Goal: Task Accomplishment & Management: Complete application form

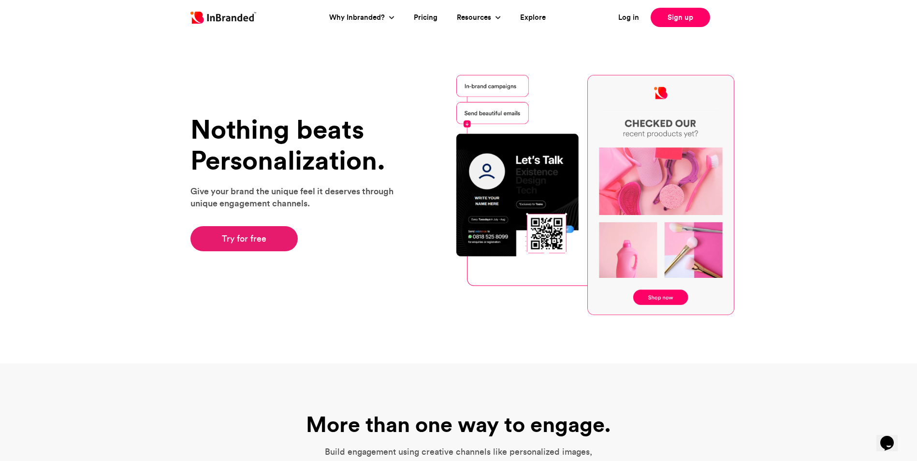
click at [246, 242] on link "Try for free" at bounding box center [244, 238] width 108 height 25
click at [270, 237] on link "Try for free" at bounding box center [244, 238] width 108 height 25
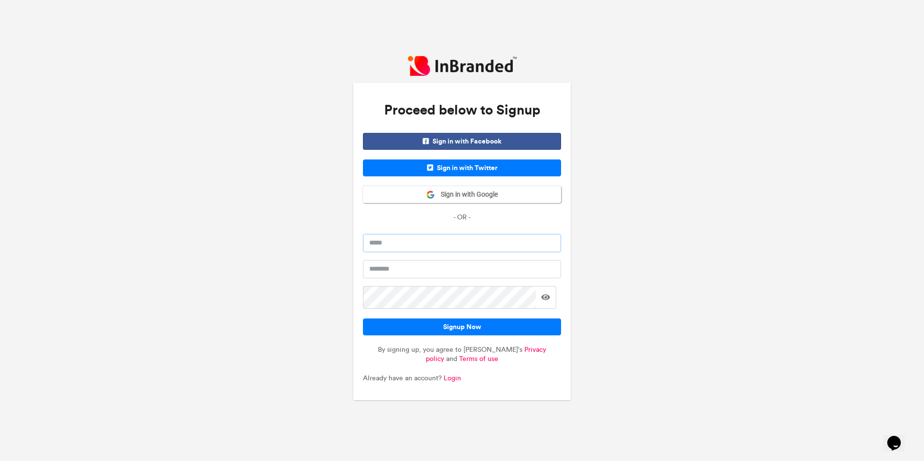
click at [391, 252] on input "email" at bounding box center [462, 243] width 198 height 18
type input "**********"
click at [447, 278] on input "text" at bounding box center [462, 269] width 198 height 18
click at [550, 301] on span at bounding box center [545, 297] width 9 height 8
click at [498, 335] on button "Signup Now" at bounding box center [462, 326] width 198 height 17
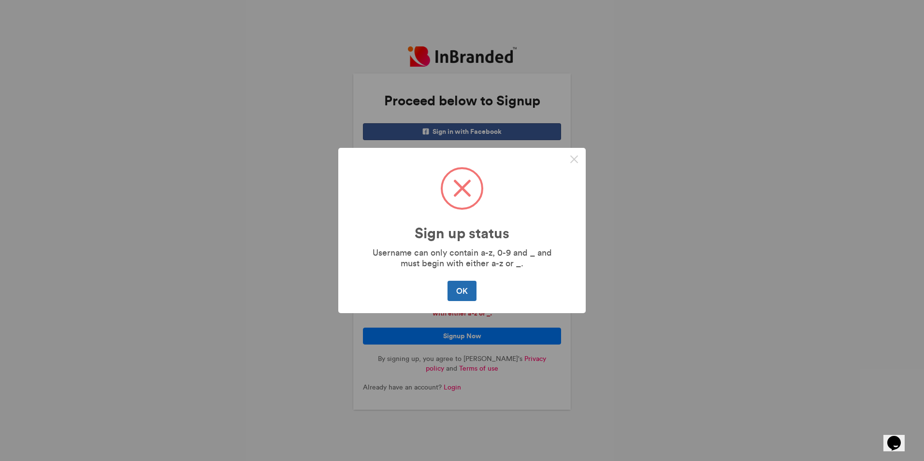
click at [455, 301] on button "OK" at bounding box center [461, 291] width 29 height 20
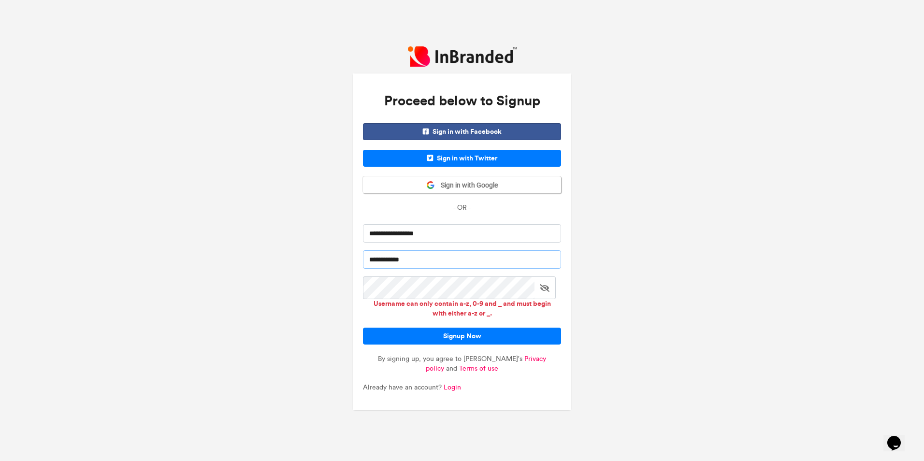
click at [432, 269] on input "**********" at bounding box center [462, 259] width 198 height 18
click at [387, 269] on input "**********" at bounding box center [462, 259] width 198 height 18
type input "**********"
click at [405, 345] on button "Signup Now" at bounding box center [462, 336] width 198 height 17
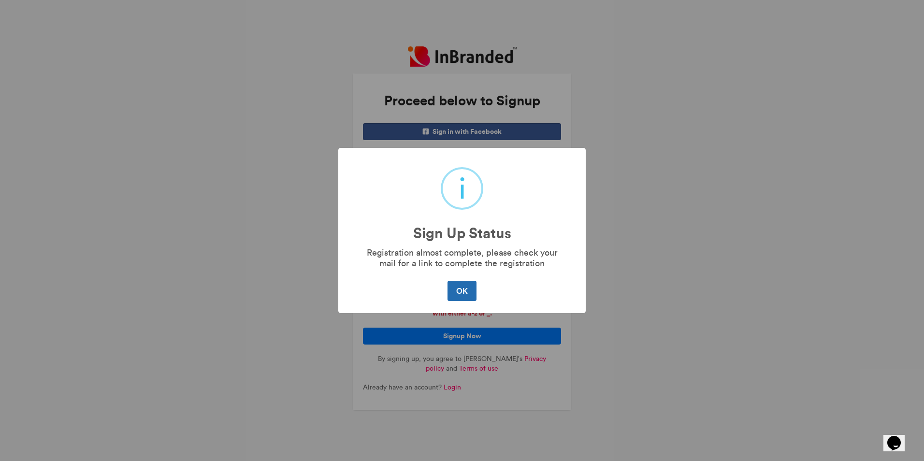
click at [467, 301] on button "OK" at bounding box center [461, 291] width 29 height 20
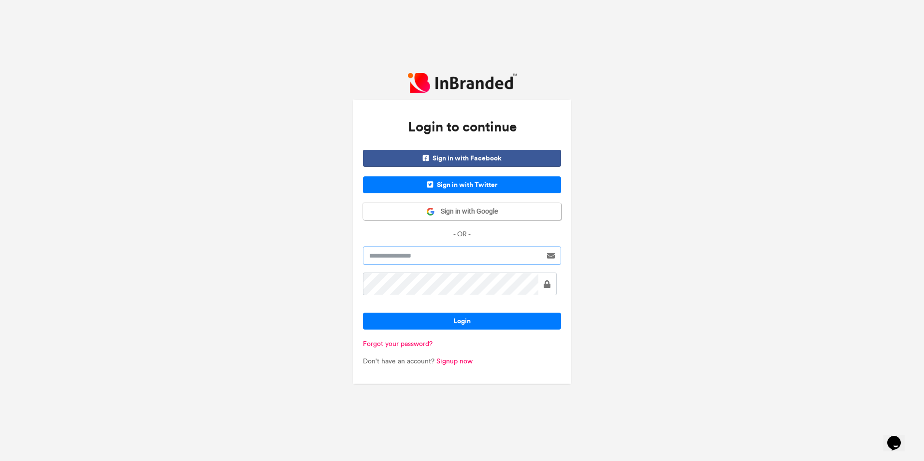
type input "**********"
click at [446, 327] on button "Login" at bounding box center [462, 321] width 198 height 17
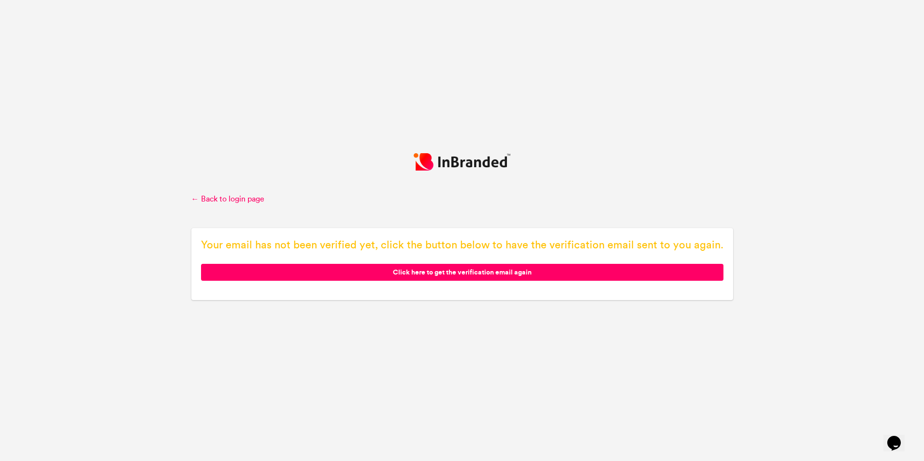
click at [441, 281] on span "Click here to get the verification email again" at bounding box center [462, 272] width 522 height 17
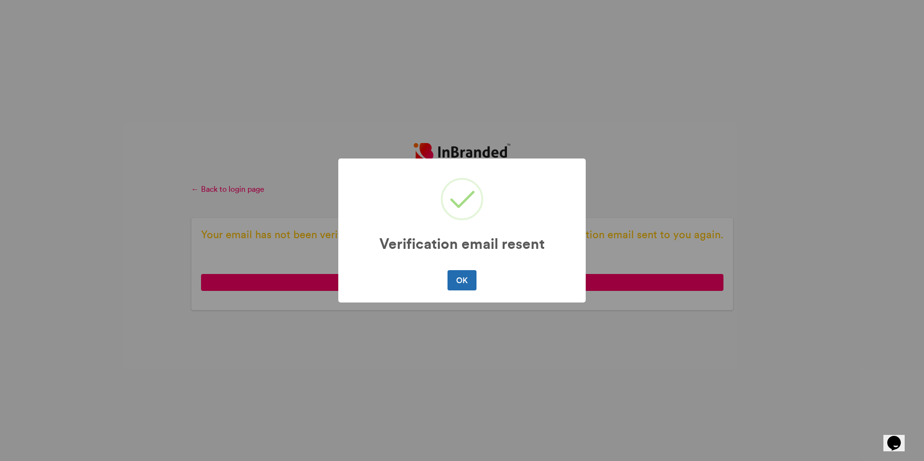
click at [463, 290] on button "OK" at bounding box center [461, 280] width 29 height 20
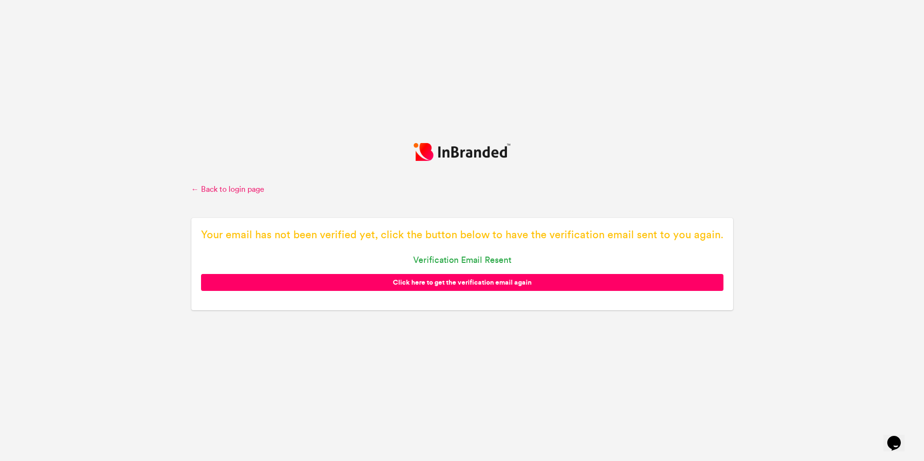
click at [242, 184] on link "← Back to login page" at bounding box center [462, 189] width 542 height 11
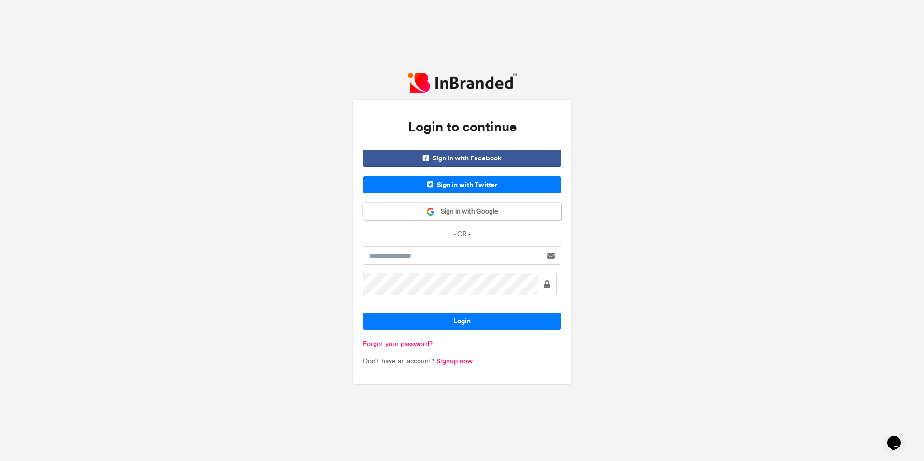
type input "**********"
click at [456, 323] on button "Login" at bounding box center [462, 321] width 198 height 17
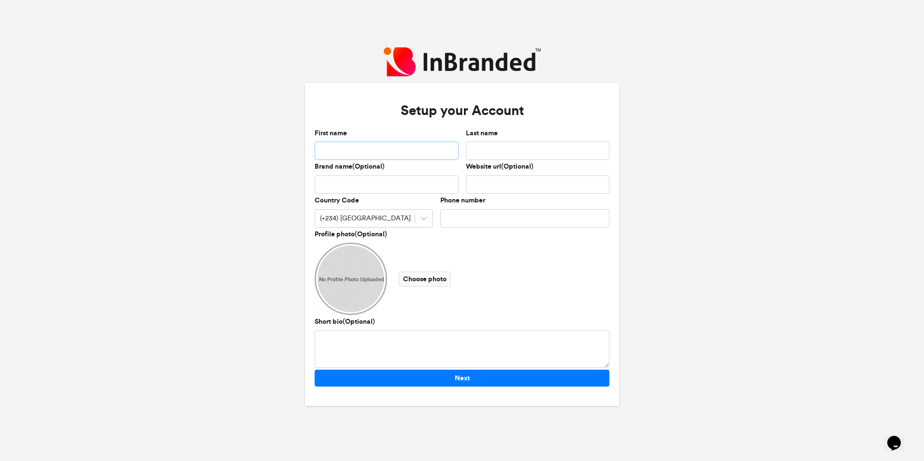
click at [393, 142] on input "First name" at bounding box center [387, 151] width 144 height 18
drag, startPoint x: 372, startPoint y: 153, endPoint x: 328, endPoint y: 151, distance: 44.0
click at [328, 151] on input "*********" at bounding box center [387, 151] width 144 height 18
type input "**"
click at [491, 151] on input "Last name" at bounding box center [538, 151] width 144 height 18
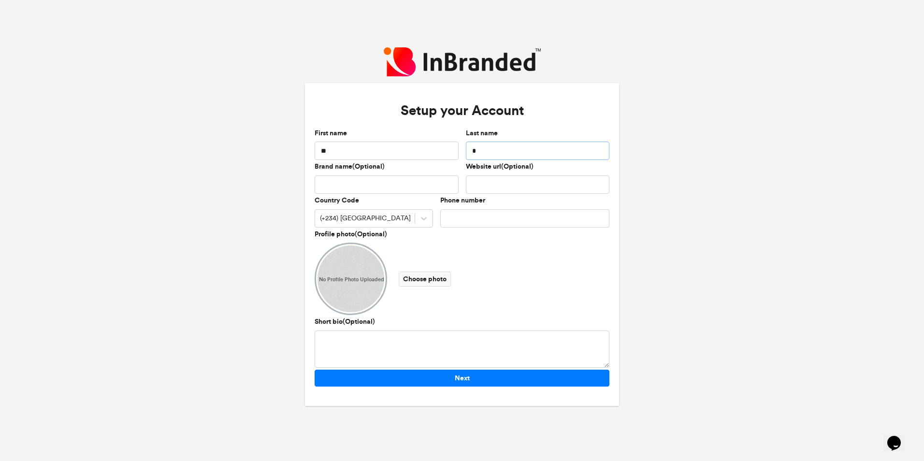
type input "*"
click at [414, 178] on input "Brand name(Optional)" at bounding box center [387, 184] width 144 height 18
click at [418, 224] on div at bounding box center [423, 218] width 17 height 17
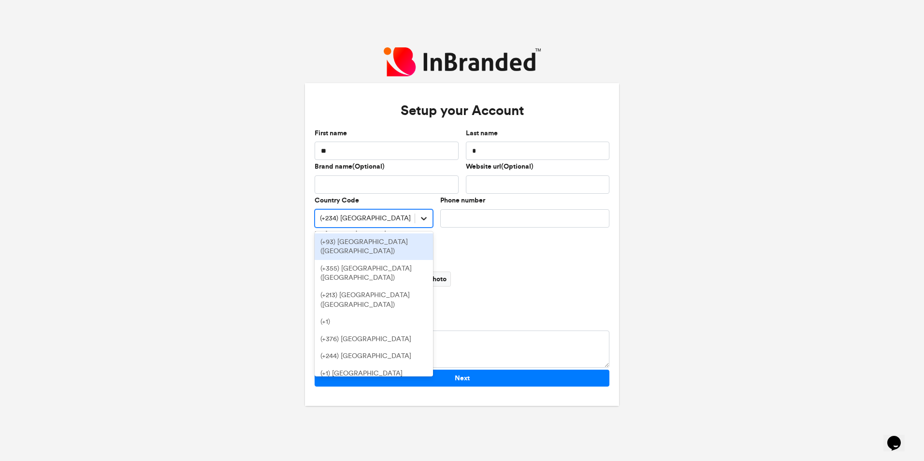
click at [418, 224] on div at bounding box center [423, 218] width 17 height 17
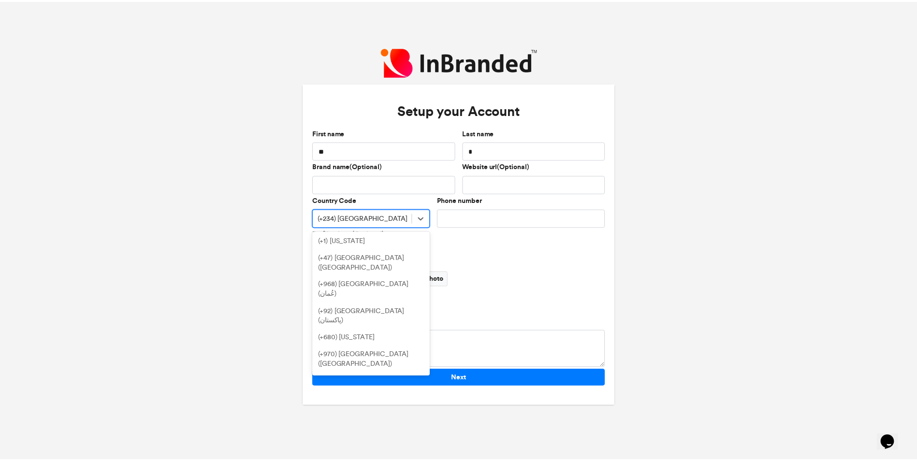
scroll to position [3624, 0]
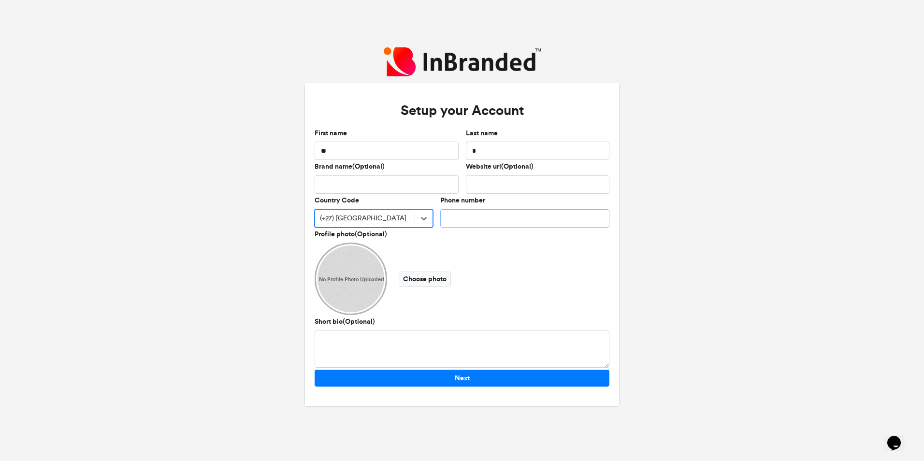
click at [500, 220] on input "Phone number" at bounding box center [524, 218] width 169 height 18
type input "**********"
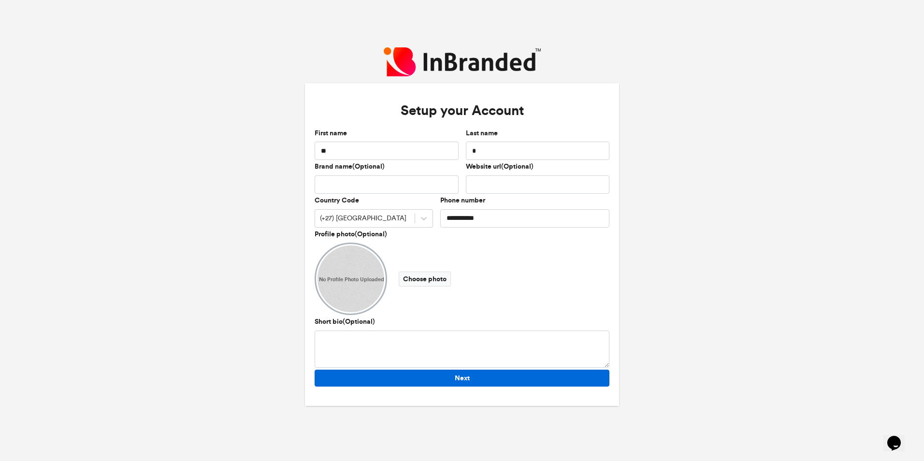
click at [435, 387] on button "Next" at bounding box center [462, 378] width 295 height 17
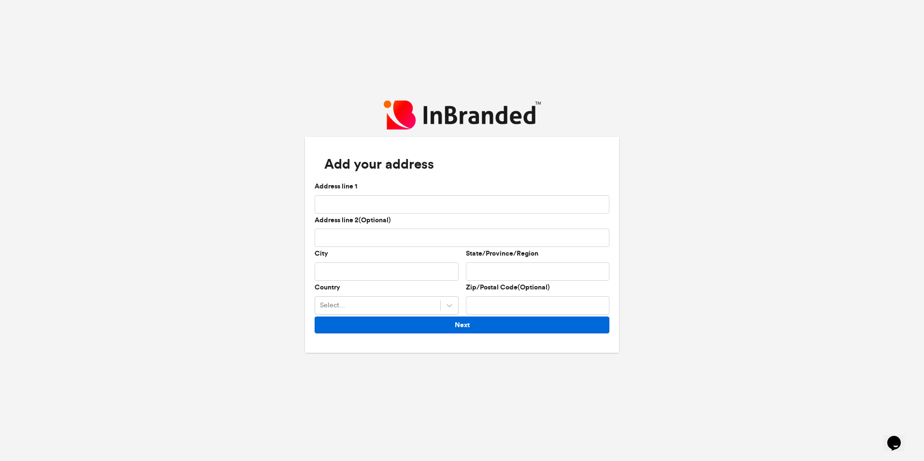
click at [435, 333] on button "Next" at bounding box center [462, 324] width 295 height 17
click at [436, 333] on button "Next" at bounding box center [462, 324] width 295 height 17
click at [383, 199] on input "Address line 1" at bounding box center [462, 204] width 295 height 18
type input "**********"
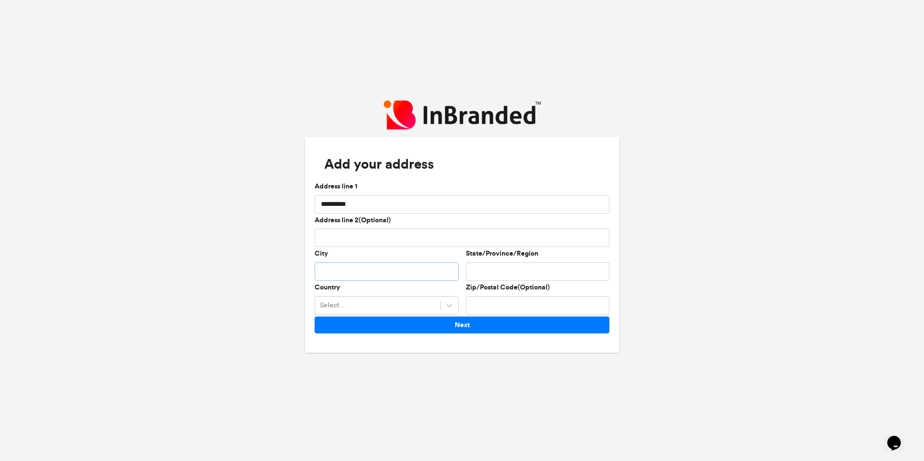
type input "*******"
type input "****"
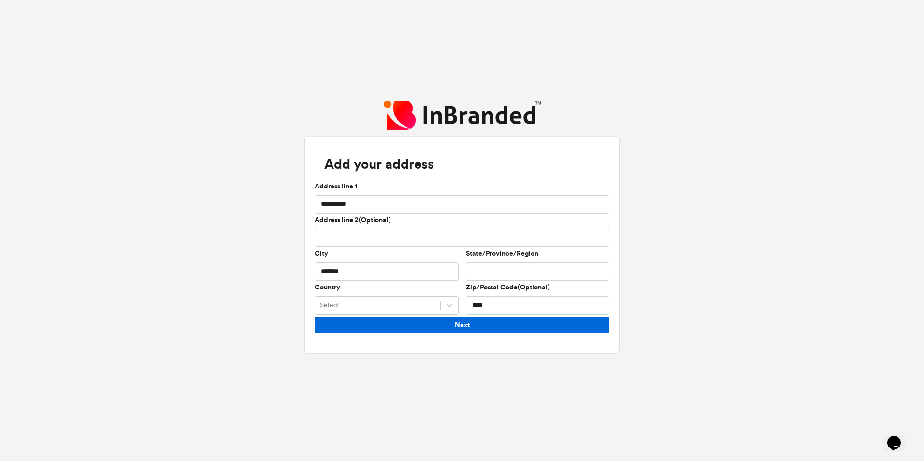
click at [437, 330] on button "Next" at bounding box center [462, 324] width 295 height 17
click at [502, 274] on input "State/Province/Region" at bounding box center [538, 271] width 144 height 18
type input "*"
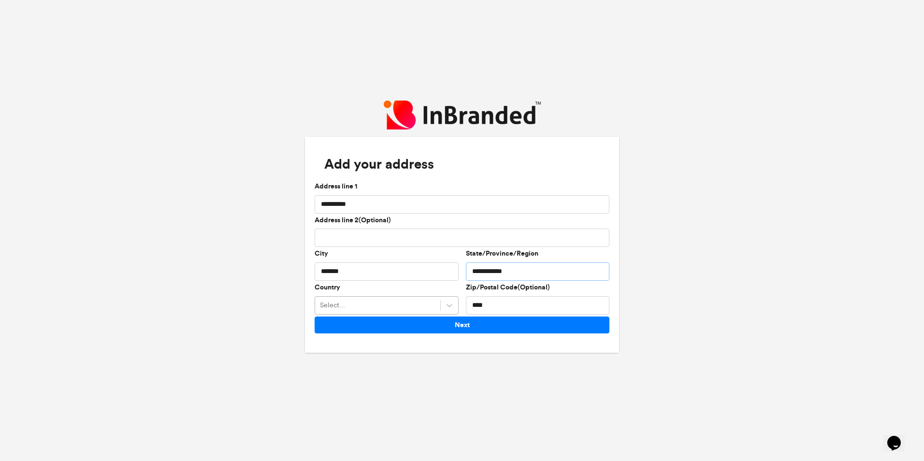
type input "**********"
click at [455, 316] on div "Country Select..." at bounding box center [386, 300] width 151 height 34
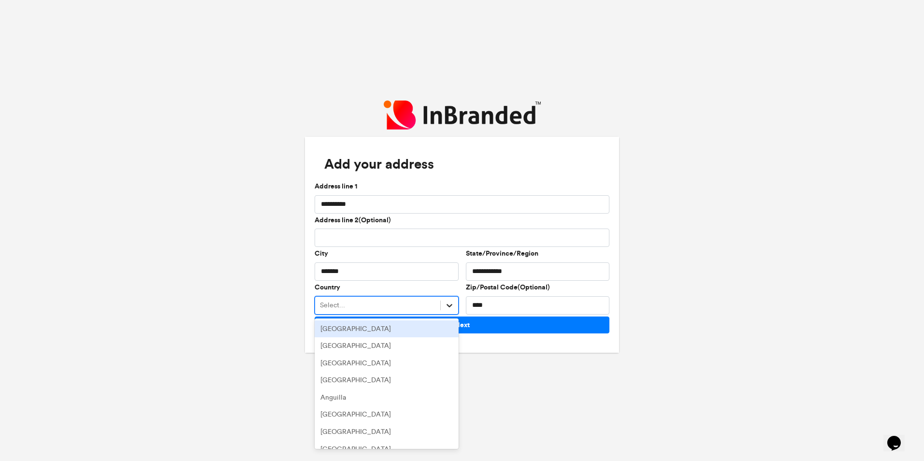
click at [452, 310] on icon at bounding box center [450, 306] width 10 height 10
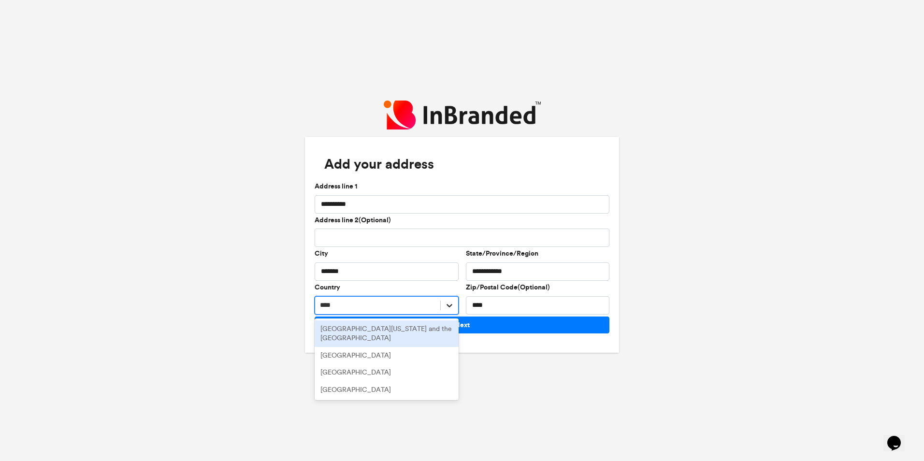
type input "*****"
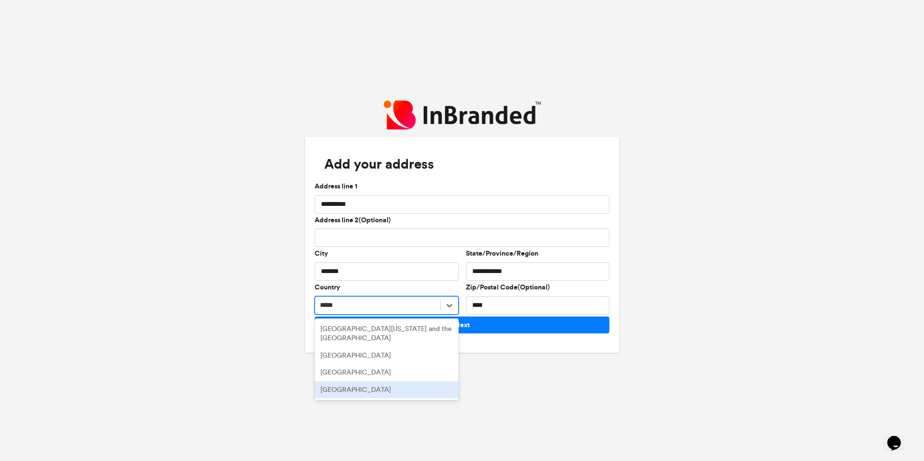
click at [380, 399] on div "South Africa" at bounding box center [387, 389] width 144 height 17
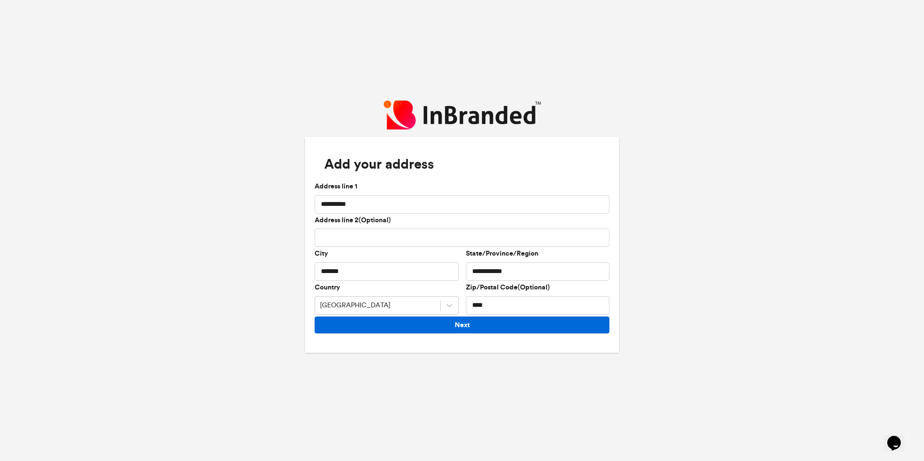
click at [432, 333] on button "Next" at bounding box center [462, 324] width 295 height 17
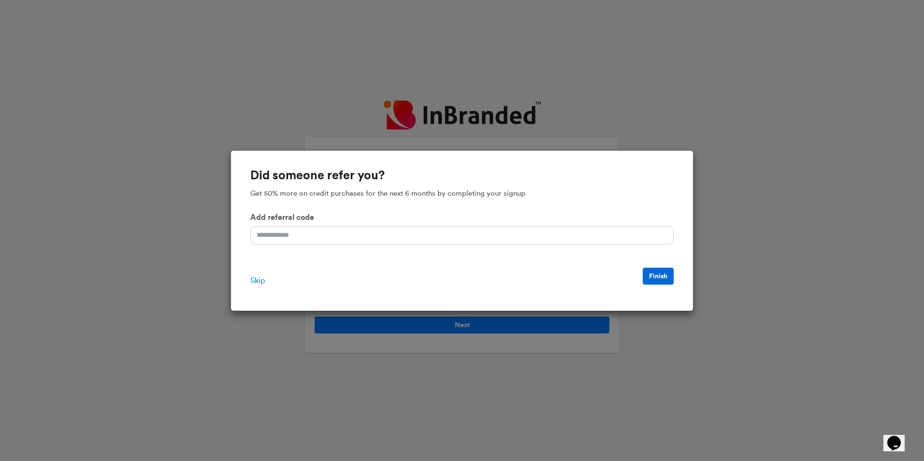
click at [658, 285] on button "Finish" at bounding box center [658, 276] width 31 height 17
click at [371, 236] on input "Add referral code" at bounding box center [461, 235] width 423 height 18
type input "**"
click at [655, 282] on button "Finish" at bounding box center [658, 276] width 31 height 17
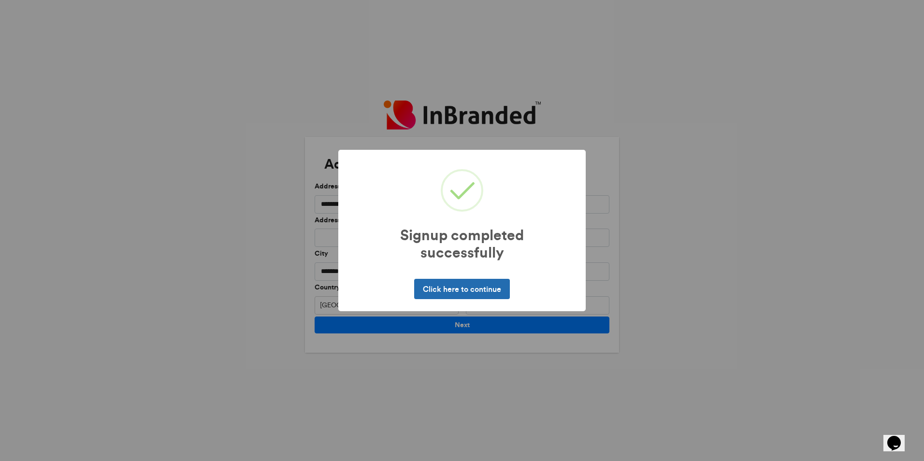
click at [437, 299] on button "Click here to continue" at bounding box center [461, 289] width 95 height 20
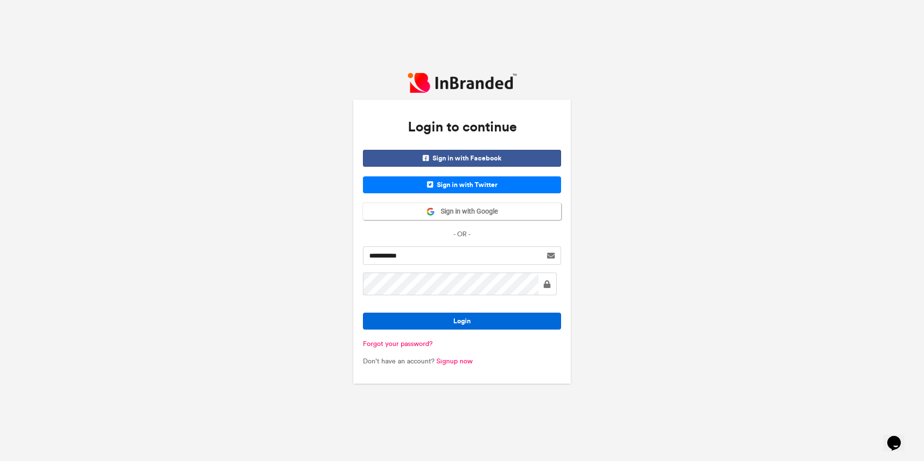
click at [437, 330] on button "Login" at bounding box center [462, 321] width 198 height 17
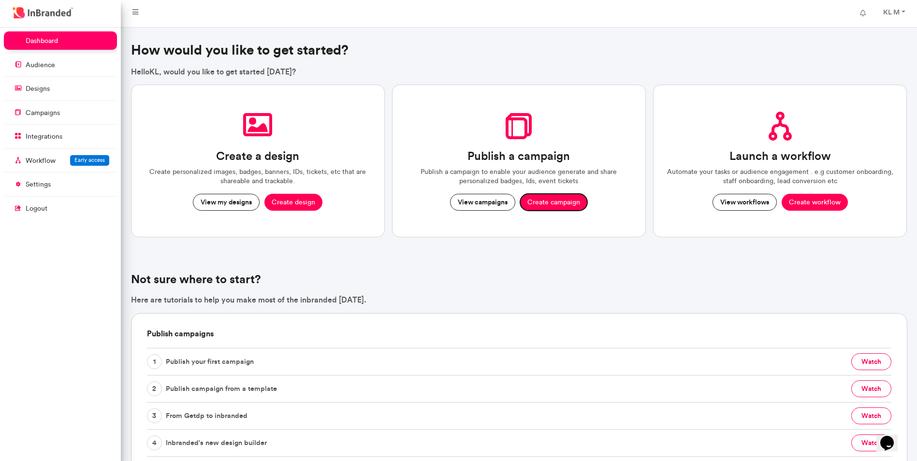
click at [550, 211] on button "Create campaign" at bounding box center [553, 202] width 67 height 17
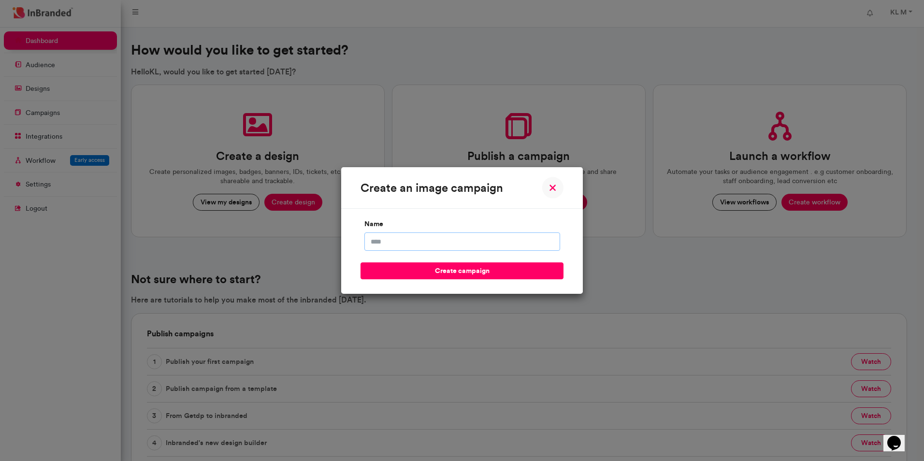
click at [471, 249] on input "name" at bounding box center [462, 241] width 196 height 18
type input "**********"
click at [466, 279] on button "create campaign" at bounding box center [461, 270] width 203 height 17
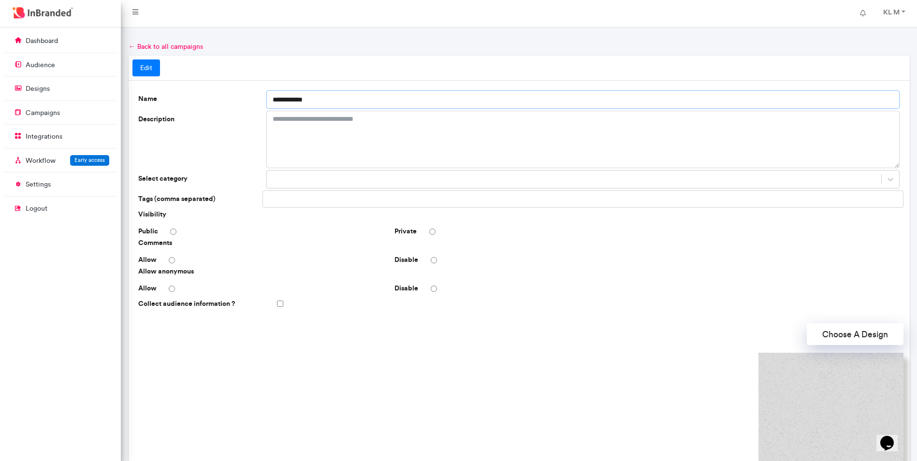
click at [352, 109] on input "**********" at bounding box center [582, 99] width 633 height 18
type input "**********"
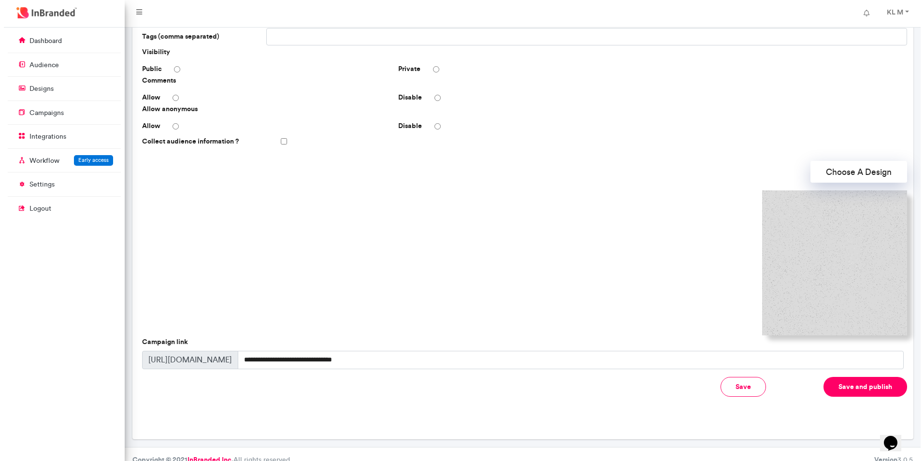
scroll to position [193, 0]
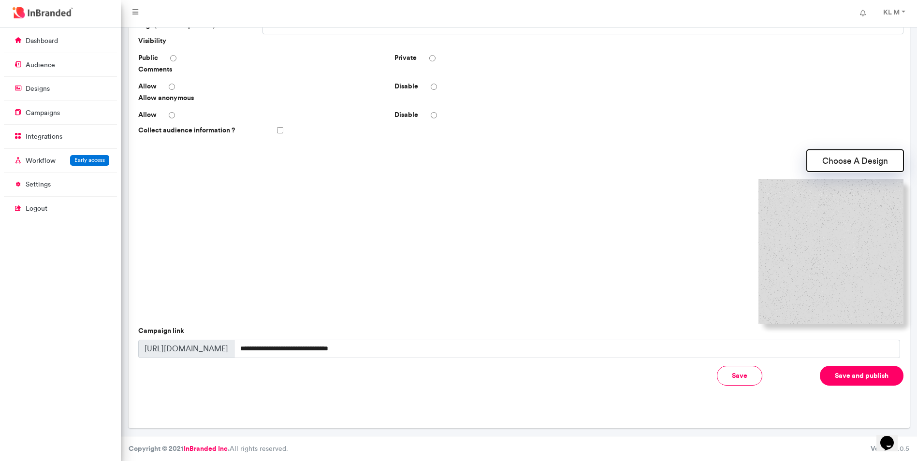
click at [845, 172] on button "Choose A Design" at bounding box center [854, 161] width 97 height 22
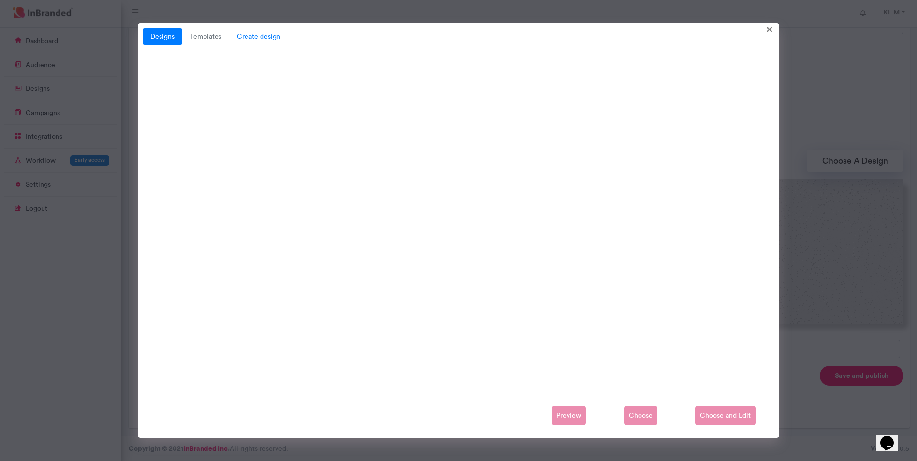
click at [269, 37] on span "Create design" at bounding box center [258, 36] width 59 height 17
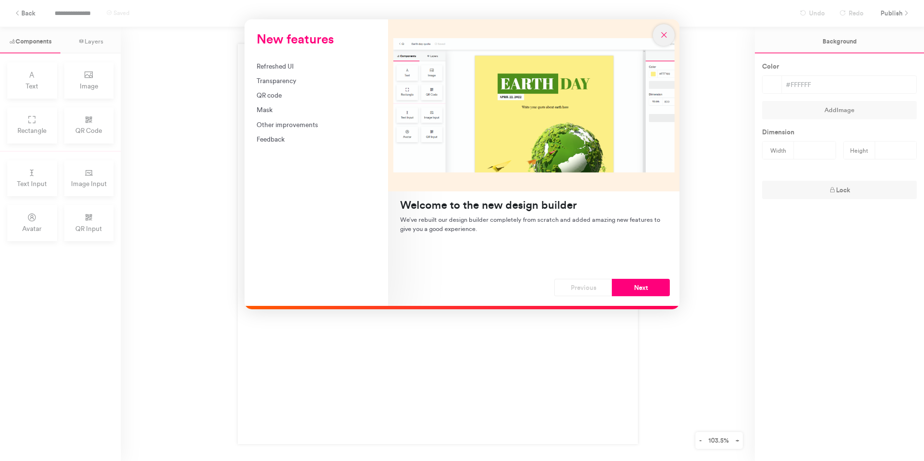
click at [667, 31] on icon "New features" at bounding box center [664, 34] width 9 height 9
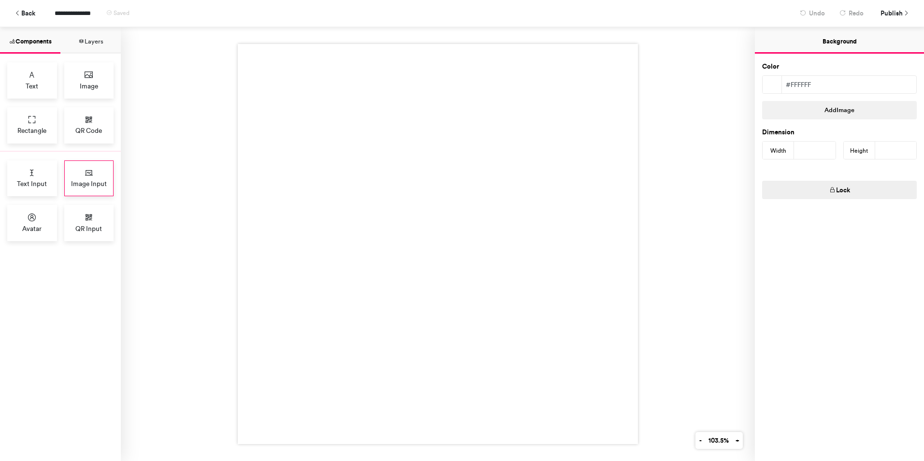
click at [95, 167] on div "Image Input" at bounding box center [89, 178] width 50 height 36
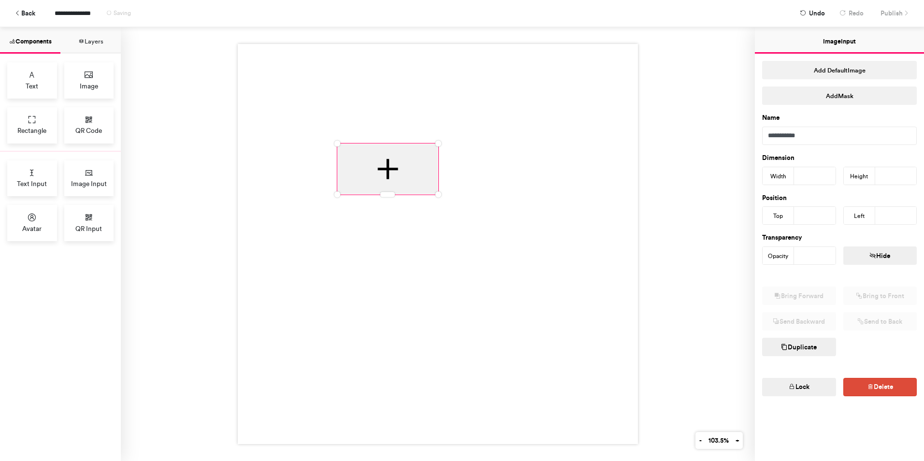
click at [383, 165] on div at bounding box center [388, 169] width 100 height 50
type input "***"
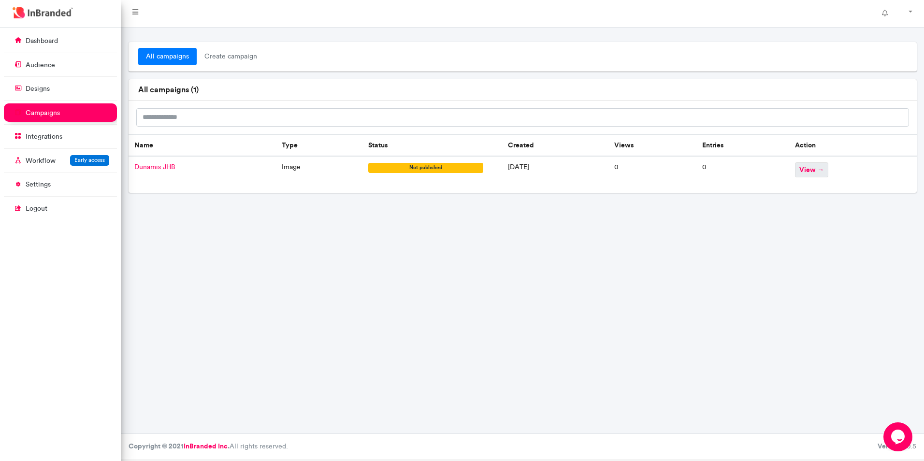
click at [819, 177] on span "view →" at bounding box center [811, 169] width 33 height 15
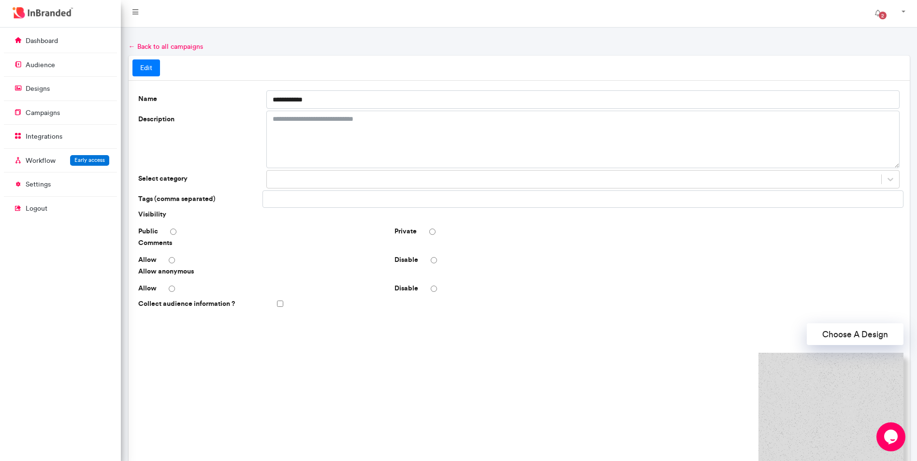
click at [174, 236] on div "Public" at bounding box center [262, 232] width 256 height 10
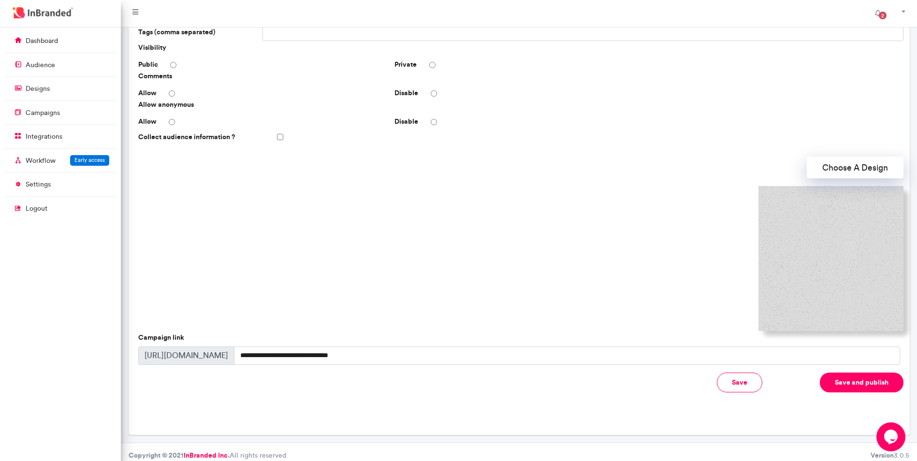
scroll to position [121, 0]
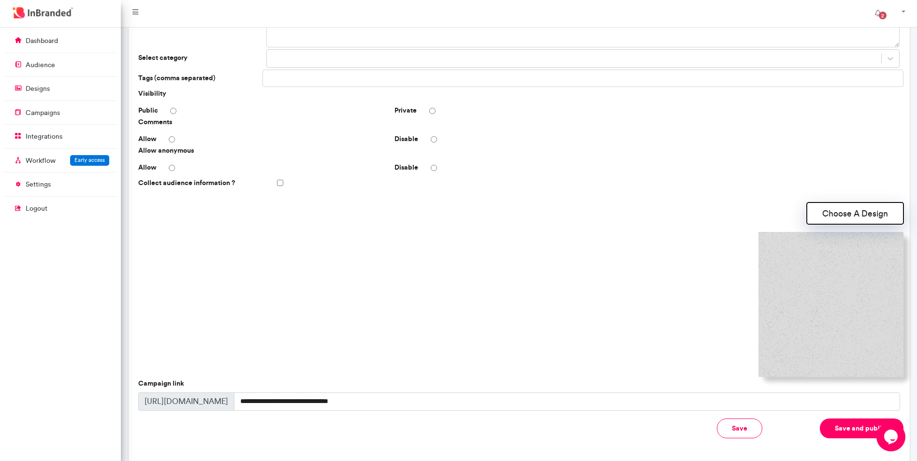
click at [841, 224] on button "Choose A Design" at bounding box center [854, 213] width 97 height 22
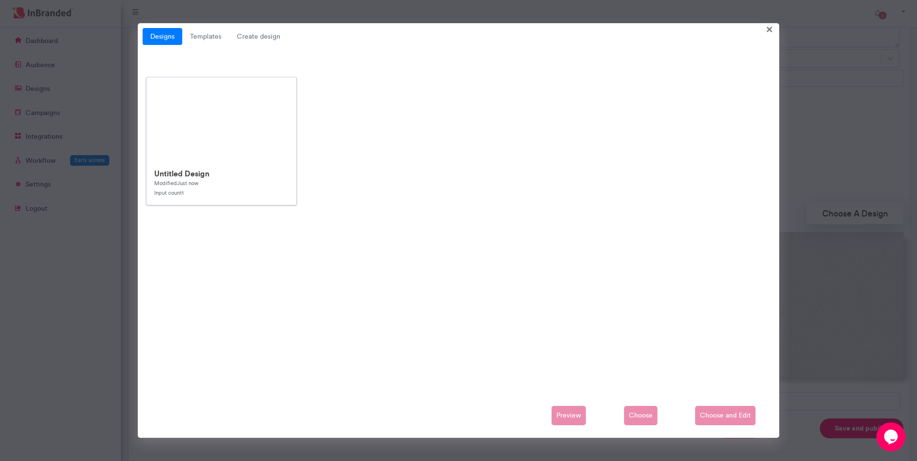
click at [196, 163] on div "Untitled Design Modified Just now Input count 1" at bounding box center [221, 182] width 150 height 43
click at [232, 157] on img at bounding box center [221, 120] width 149 height 84
click at [227, 164] on div "Untitled Design Modified Just now Input count 1" at bounding box center [221, 182] width 150 height 43
drag, startPoint x: 227, startPoint y: 164, endPoint x: 222, endPoint y: 33, distance: 131.5
click at [222, 33] on link "Templates" at bounding box center [205, 36] width 47 height 17
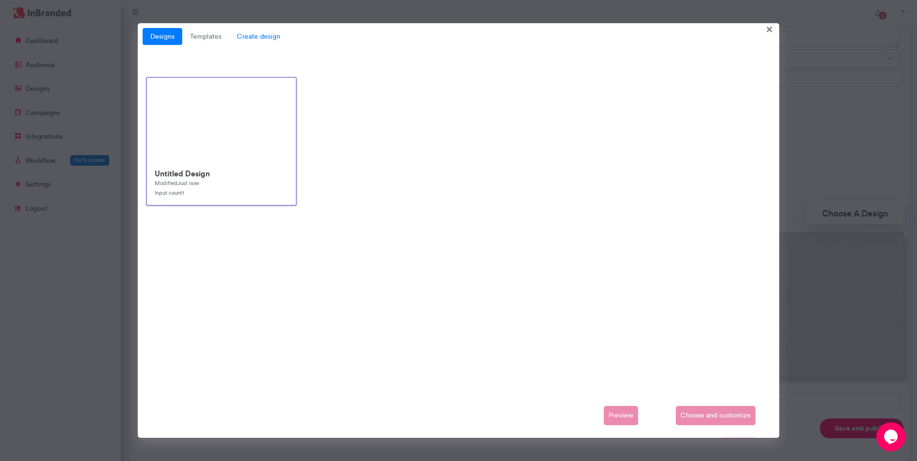
click at [257, 40] on span "Create design" at bounding box center [258, 36] width 59 height 17
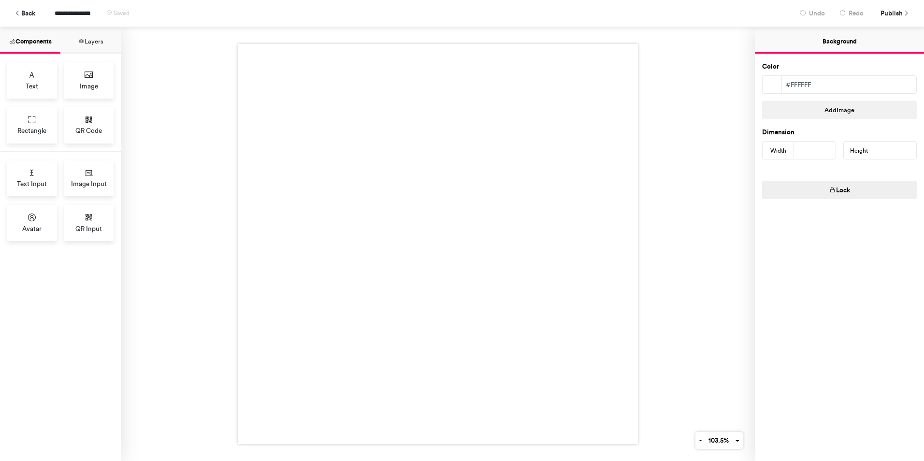
drag, startPoint x: 258, startPoint y: 187, endPoint x: 312, endPoint y: 130, distance: 78.6
drag, startPoint x: 385, startPoint y: 138, endPoint x: 416, endPoint y: 85, distance: 61.1
click at [416, 85] on div at bounding box center [438, 244] width 400 height 400
click at [413, 121] on div at bounding box center [438, 244] width 400 height 400
click at [93, 183] on span "Image Input" at bounding box center [89, 184] width 36 height 10
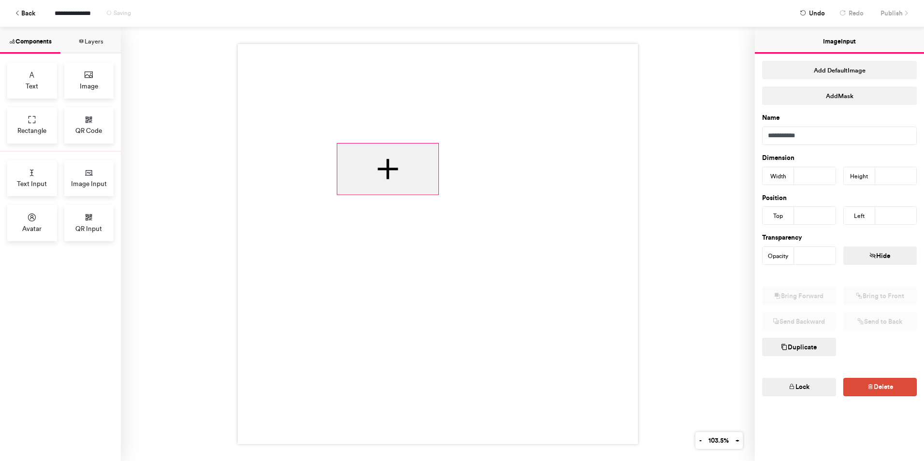
click at [385, 162] on div at bounding box center [388, 169] width 100 height 50
type input "***"
click at [386, 168] on div at bounding box center [389, 169] width 100 height 50
drag, startPoint x: 386, startPoint y: 168, endPoint x: 334, endPoint y: 119, distance: 71.8
click at [334, 119] on div at bounding box center [438, 244] width 400 height 400
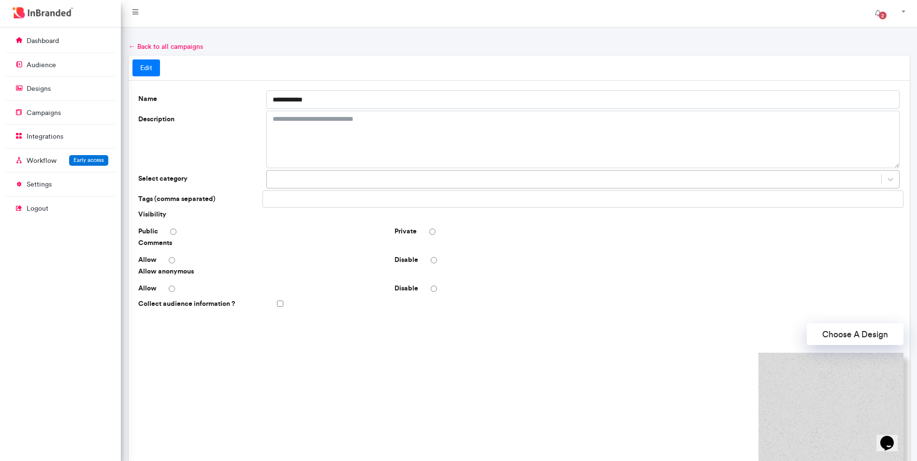
click at [299, 187] on div at bounding box center [574, 180] width 615 height 16
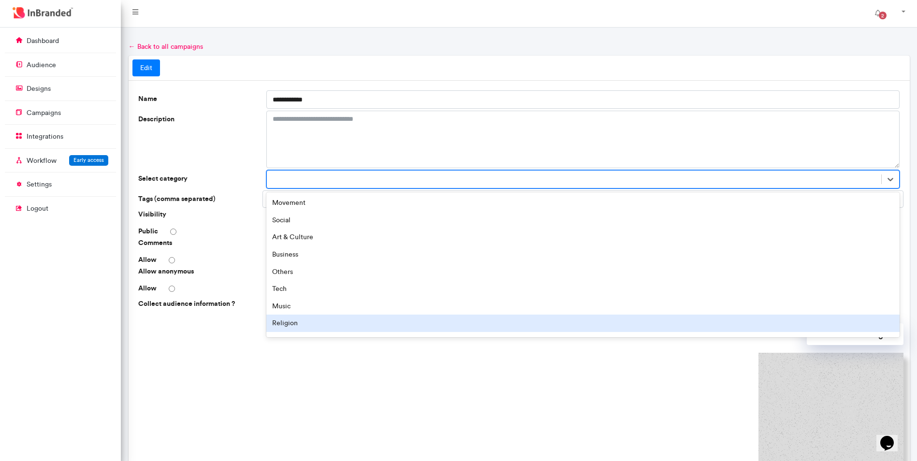
click at [304, 332] on div "Religion" at bounding box center [582, 323] width 633 height 17
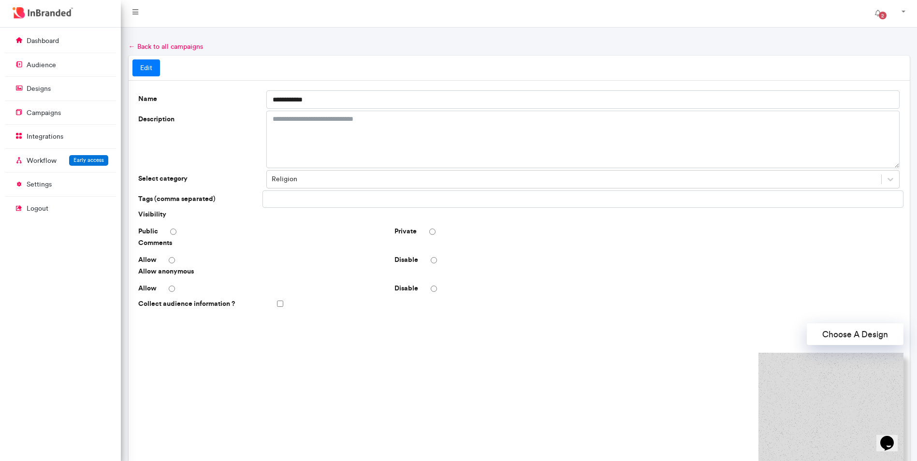
click at [285, 207] on input "text" at bounding box center [301, 199] width 69 height 16
type input "*"
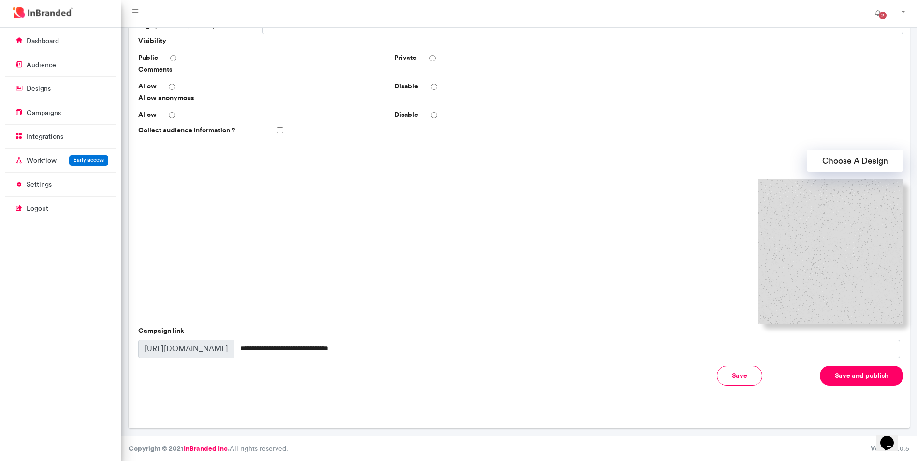
scroll to position [217, 0]
drag, startPoint x: 410, startPoint y: 330, endPoint x: 263, endPoint y: 327, distance: 146.4
click at [257, 340] on div "**********" at bounding box center [519, 349] width 762 height 18
click at [847, 141] on div "Focus template selector Choose A Design Designs Templates Create design × Untit…" at bounding box center [518, 233] width 769 height 184
click at [847, 150] on button "Choose A Design" at bounding box center [854, 161] width 97 height 22
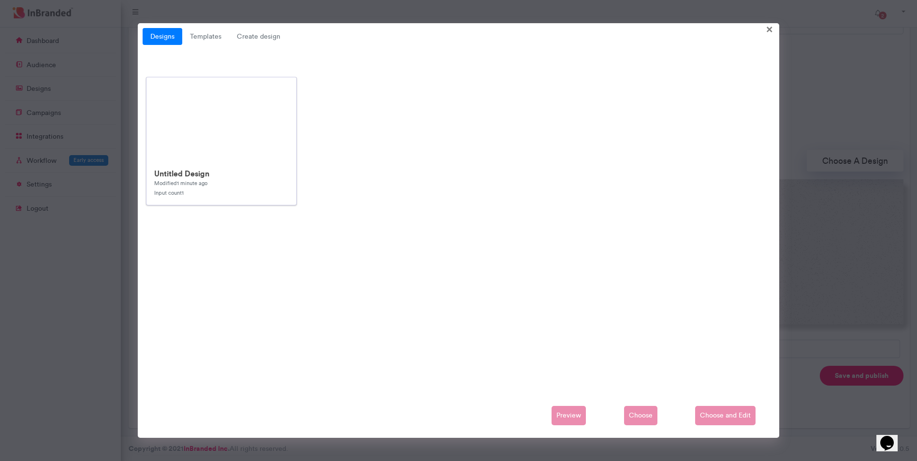
click at [183, 138] on img at bounding box center [221, 119] width 150 height 84
drag, startPoint x: 187, startPoint y: 174, endPoint x: 166, endPoint y: 167, distance: 22.9
click at [166, 167] on div "Untitled Design Modified 1 minute ago Input count 1" at bounding box center [221, 182] width 149 height 43
click at [167, 167] on div "Untitled Design Modified 2 minutes ago Input count 1" at bounding box center [221, 182] width 150 height 43
click at [636, 424] on span "Choose" at bounding box center [640, 415] width 33 height 19
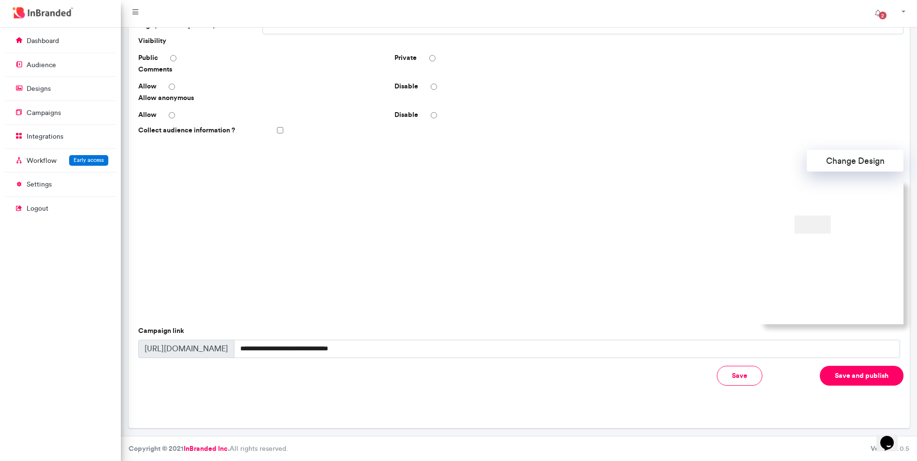
click at [636, 417] on div "**********" at bounding box center [519, 167] width 781 height 521
click at [832, 150] on button "Change Design" at bounding box center [854, 161] width 97 height 22
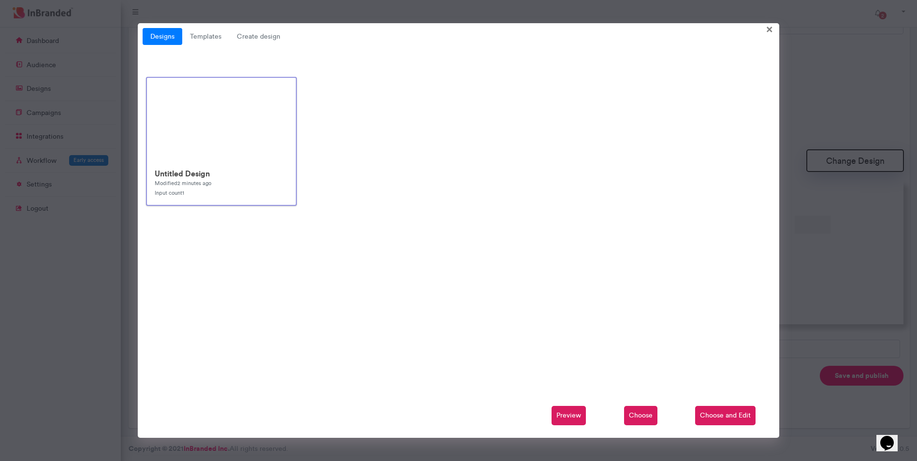
scroll to position [169, 0]
drag, startPoint x: 173, startPoint y: 158, endPoint x: 303, endPoint y: 85, distance: 150.4
click at [303, 85] on div "Untitled Design Modified 2 minutes ago Input count 1" at bounding box center [459, 145] width 632 height 137
click at [210, 169] on div "Untitled Design Modified 2 minutes ago Input count 1" at bounding box center [221, 182] width 149 height 43
click at [206, 168] on div "Untitled Design Modified 2 minutes ago Input count 1" at bounding box center [221, 182] width 150 height 43
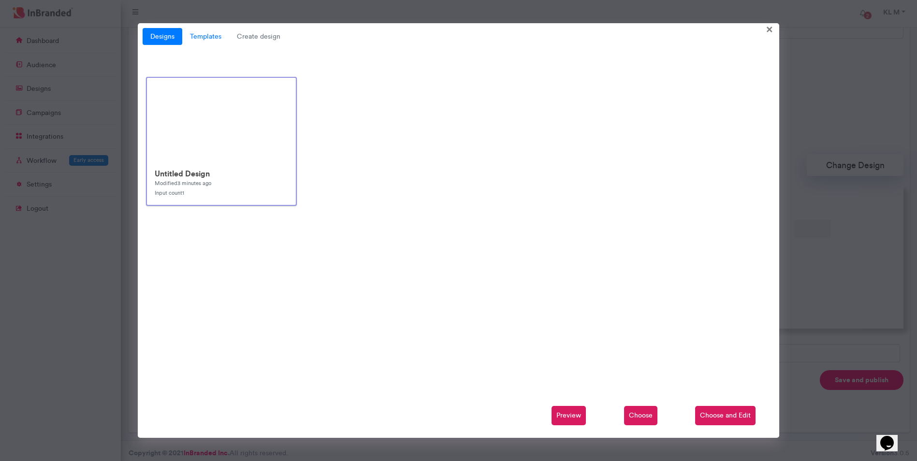
click at [211, 35] on link "Templates" at bounding box center [205, 36] width 47 height 17
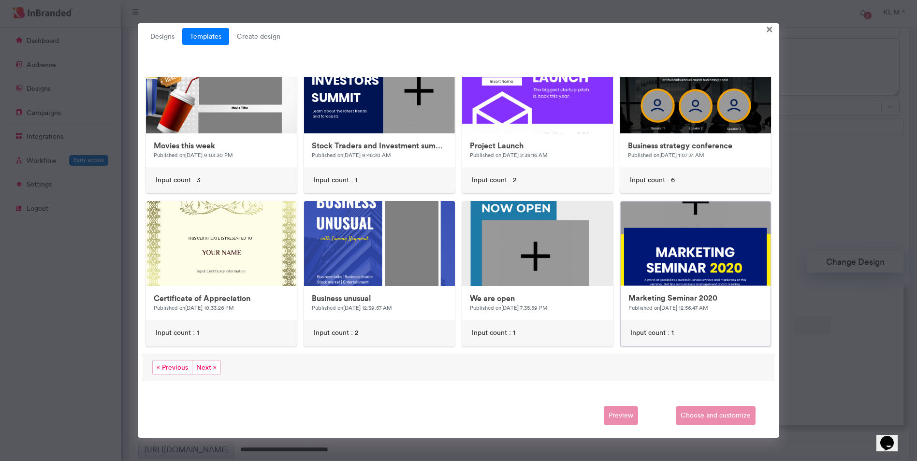
scroll to position [540, 0]
drag, startPoint x: 690, startPoint y: 407, endPoint x: 689, endPoint y: 412, distance: 4.9
click at [690, 412] on div "Designs Templates Create design × Untitled Design Modified 5 minutes ago Input …" at bounding box center [459, 230] width 642 height 415
click at [687, 414] on div "Preview Choose and customize" at bounding box center [459, 415] width 632 height 19
click at [635, 418] on div "Preview Choose and customize" at bounding box center [459, 415] width 632 height 19
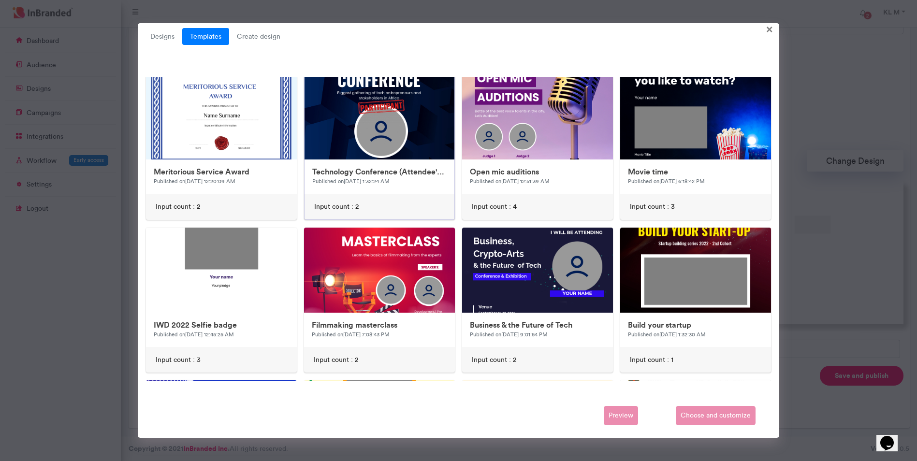
scroll to position [0, 0]
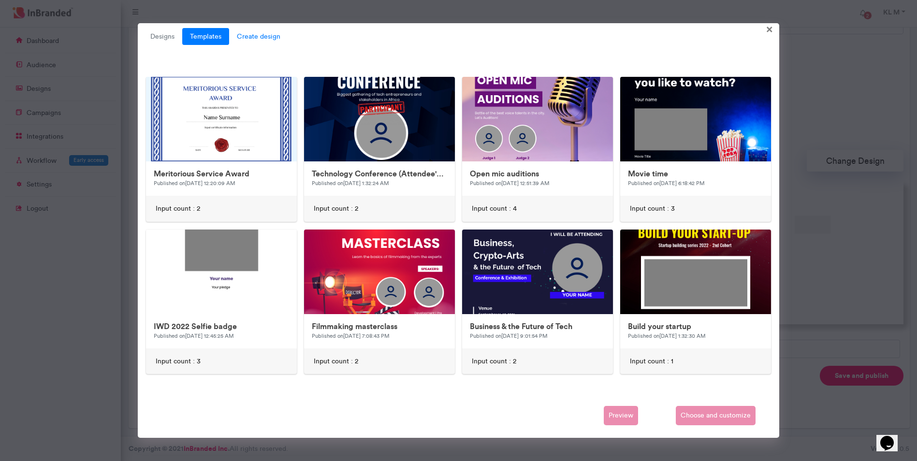
click at [276, 36] on span "Create design" at bounding box center [258, 36] width 59 height 17
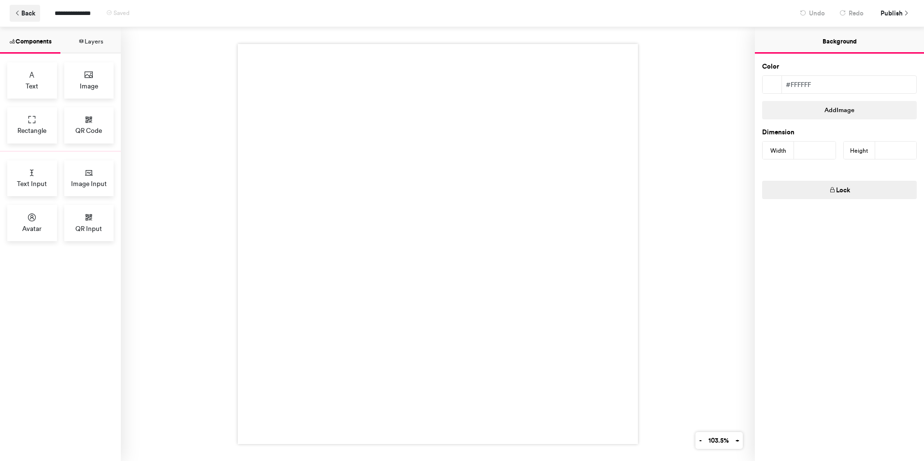
click at [31, 11] on button "Back" at bounding box center [25, 13] width 30 height 17
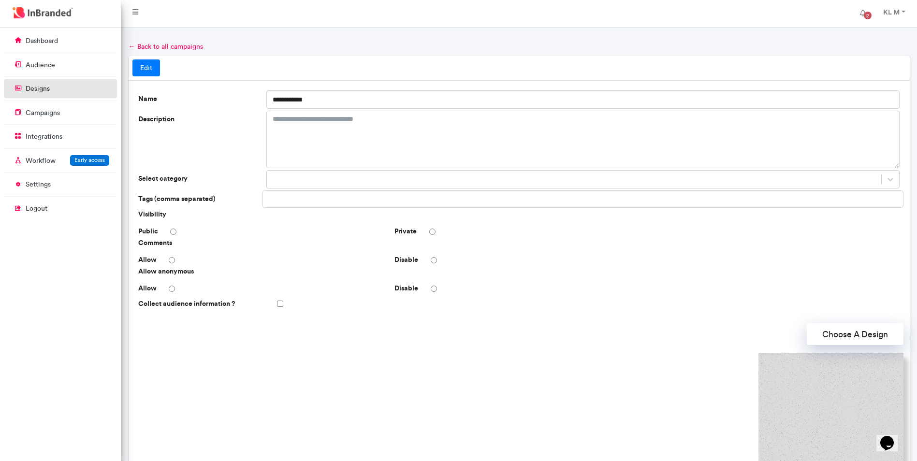
click at [42, 98] on link "designs" at bounding box center [60, 88] width 113 height 18
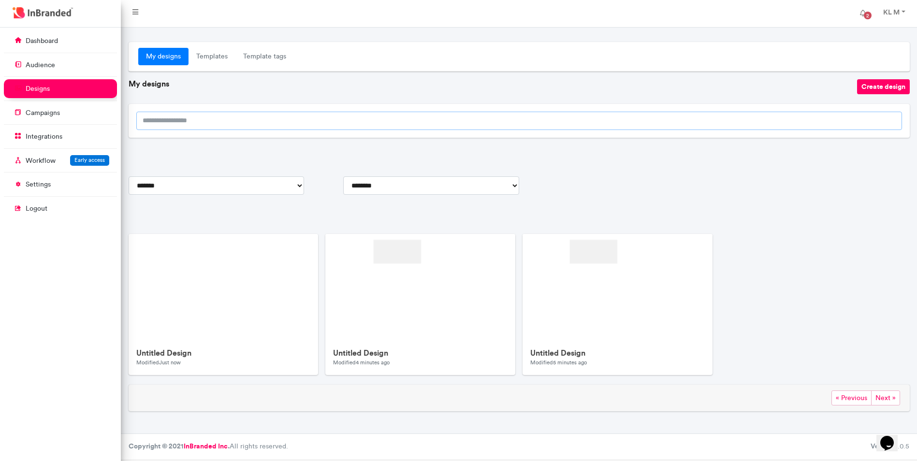
click at [174, 130] on input "search" at bounding box center [518, 121] width 765 height 18
click at [300, 242] on link at bounding box center [302, 248] width 17 height 14
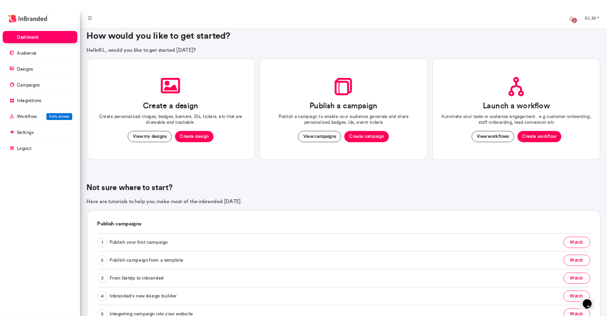
scroll to position [60, 0]
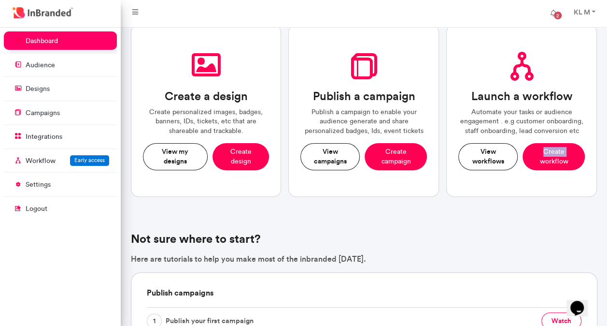
click at [524, 170] on div "View workflows Create workflow" at bounding box center [522, 156] width 127 height 27
drag, startPoint x: 524, startPoint y: 185, endPoint x: 616, endPoint y: 350, distance: 189.5
